Goal: Task Accomplishment & Management: Use online tool/utility

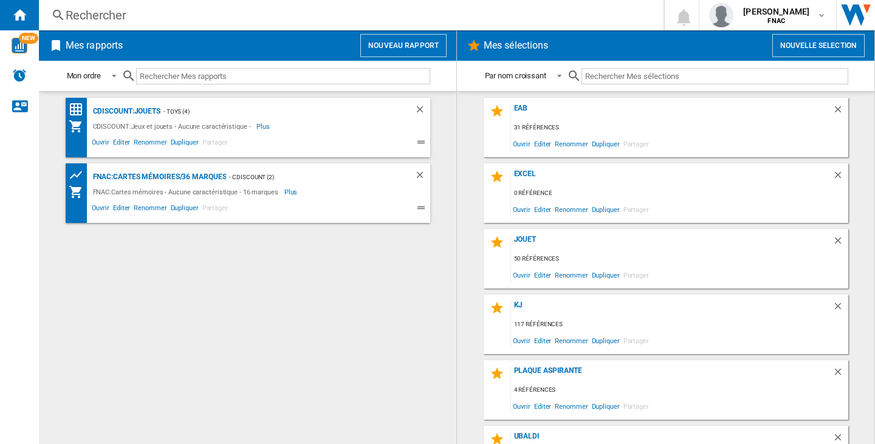
click at [778, 43] on button "Nouvelle selection" at bounding box center [818, 45] width 92 height 23
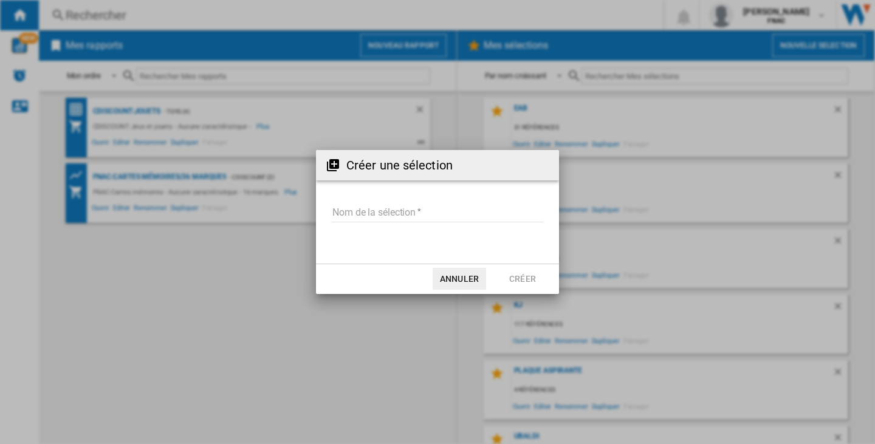
click at [361, 212] on input "Nom de la sélection" at bounding box center [437, 213] width 211 height 18
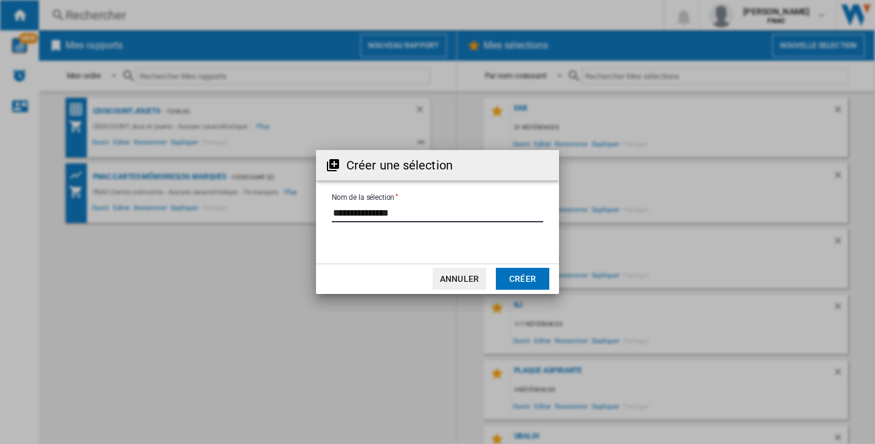
type input "**********"
click at [521, 291] on md-dialog-actions "Annuler Créer" at bounding box center [437, 279] width 243 height 30
click at [521, 281] on button "Créer" at bounding box center [522, 279] width 53 height 22
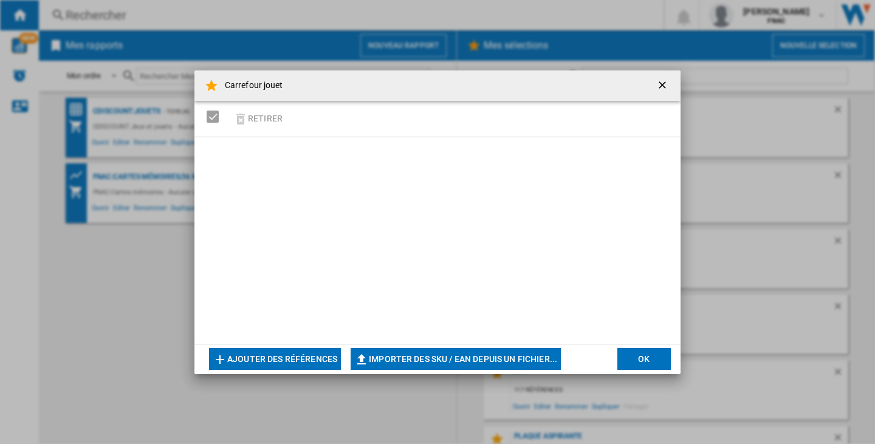
click at [480, 353] on button "Importer des SKU / EAN depuis un fichier..." at bounding box center [455, 359] width 210 height 22
type input "**********"
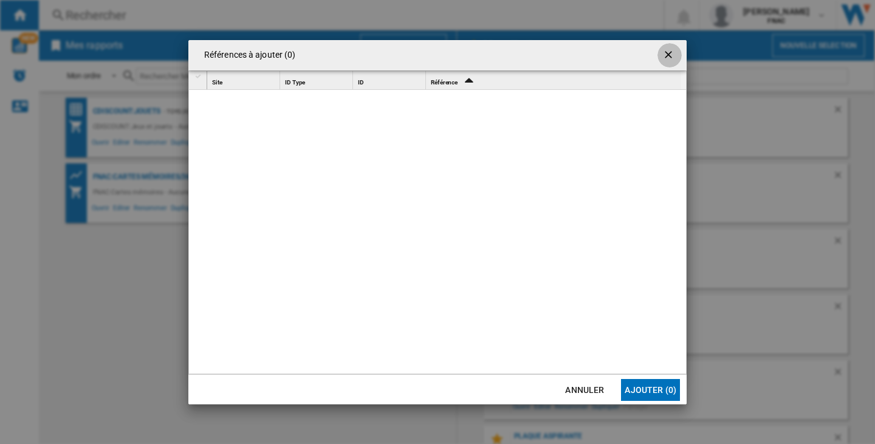
click at [665, 53] on ng-md-icon "getI18NText('BUTTONS.CLOSE_DIALOG')" at bounding box center [669, 56] width 15 height 15
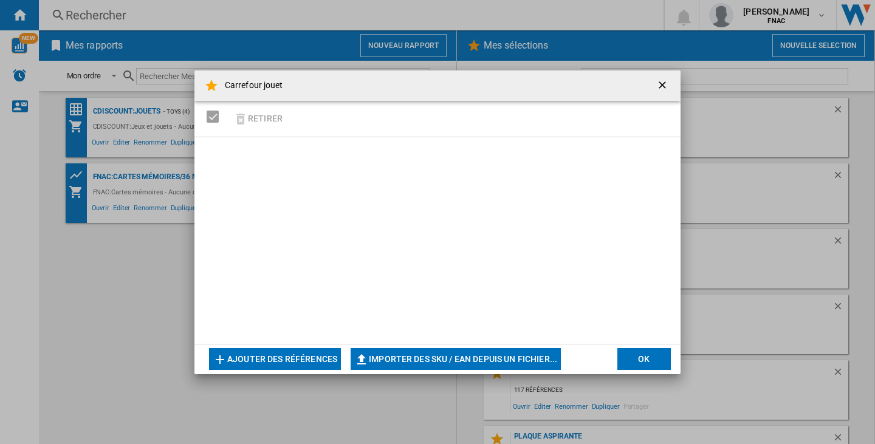
click at [661, 82] on ng-md-icon "getI18NText('BUTTONS.CLOSE_DIALOG')" at bounding box center [663, 86] width 15 height 15
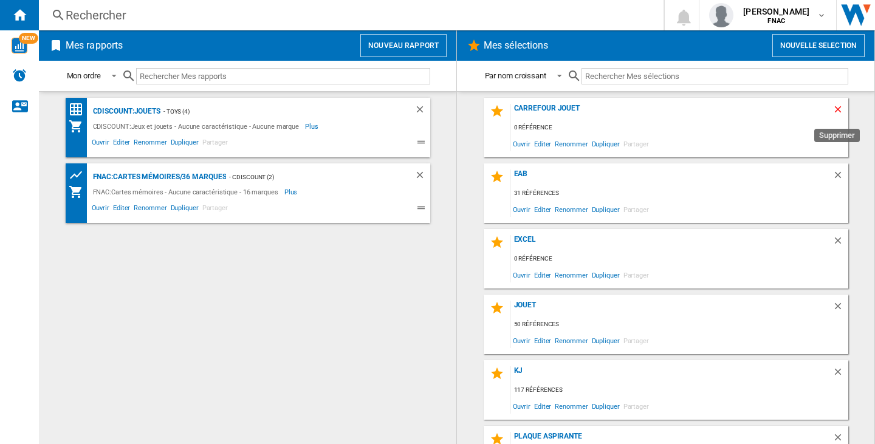
click at [833, 107] on ng-md-icon "Supprimer" at bounding box center [839, 111] width 15 height 15
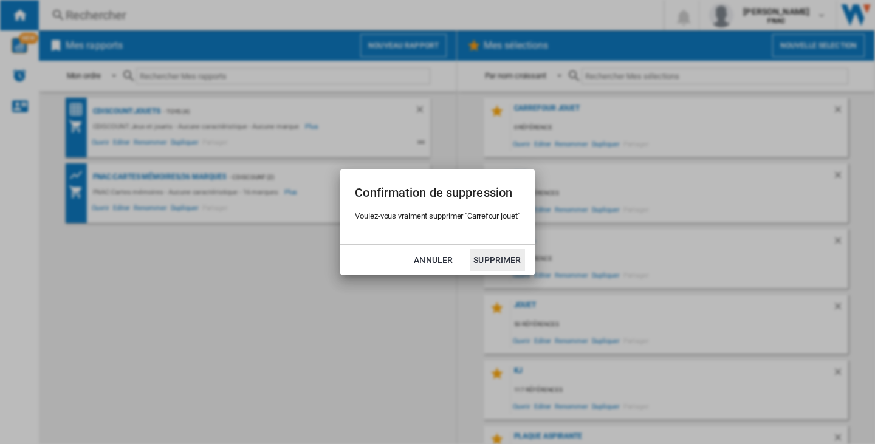
click at [478, 254] on button "Supprimer" at bounding box center [496, 260] width 55 height 22
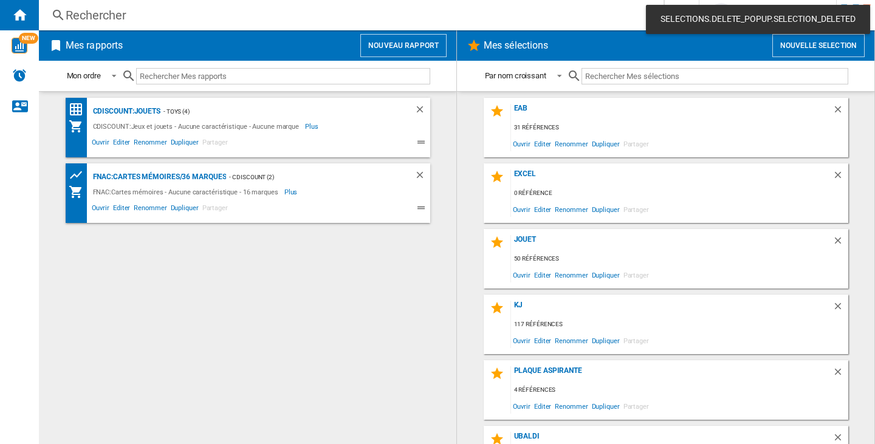
click at [709, 13] on div "SELECTIONS.DELETE_POPUP.SELECTION_DELETED" at bounding box center [758, 19] width 224 height 29
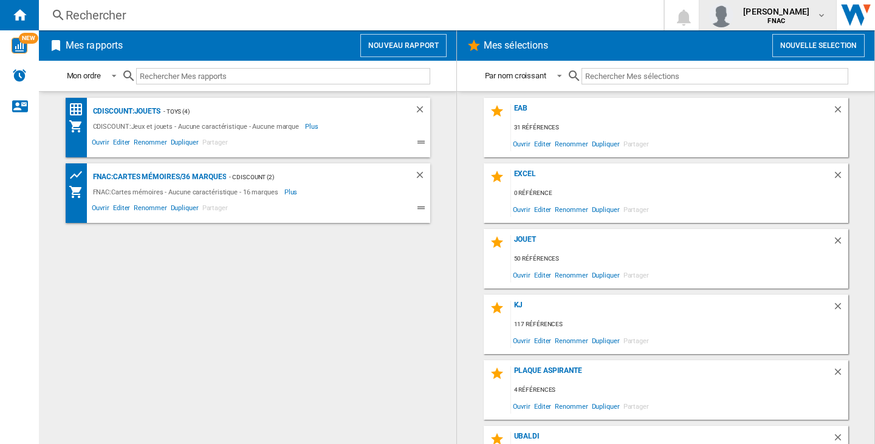
click at [759, 29] on button "felana lilia raharivololona FNAC" at bounding box center [767, 15] width 137 height 30
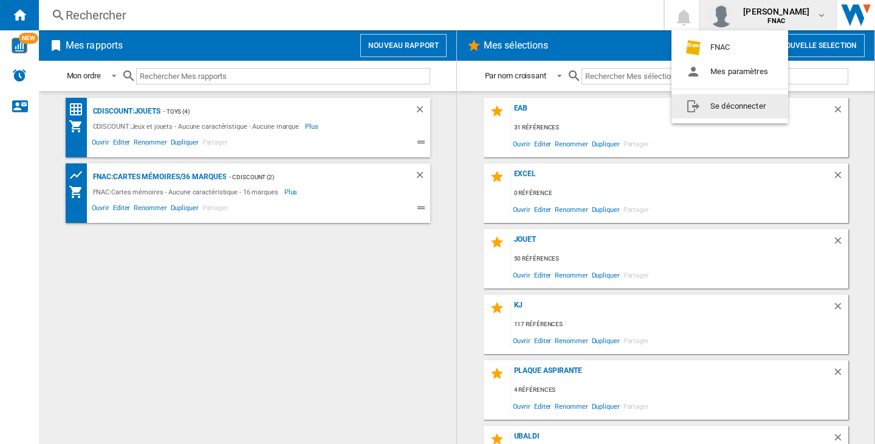
click at [750, 98] on button "Se déconnecter" at bounding box center [729, 106] width 117 height 24
